Goal: Find specific page/section

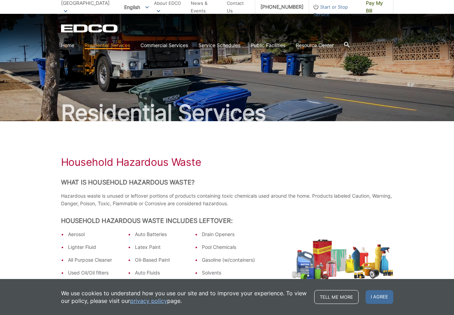
click at [82, 6] on span "[GEOGRAPHIC_DATA]" at bounding box center [85, 3] width 49 height 6
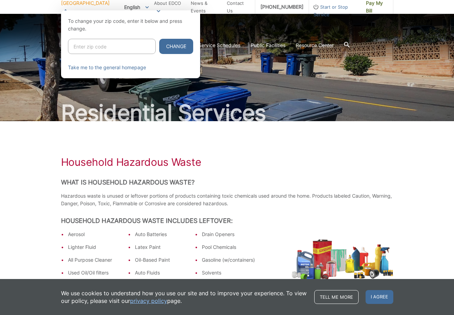
click at [96, 47] on input "Enter zip code" at bounding box center [112, 46] width 88 height 15
paste input "92078"
type input "92078"
click at [174, 44] on button "Change" at bounding box center [176, 46] width 34 height 15
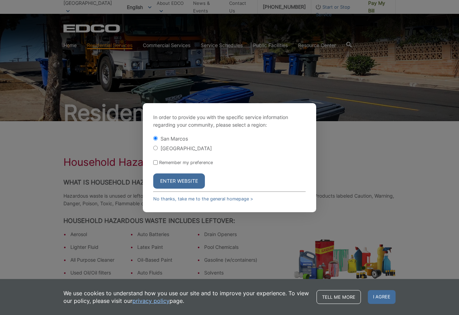
click at [178, 186] on button "Enter Website" at bounding box center [179, 181] width 52 height 15
